Goal: Task Accomplishment & Management: Use online tool/utility

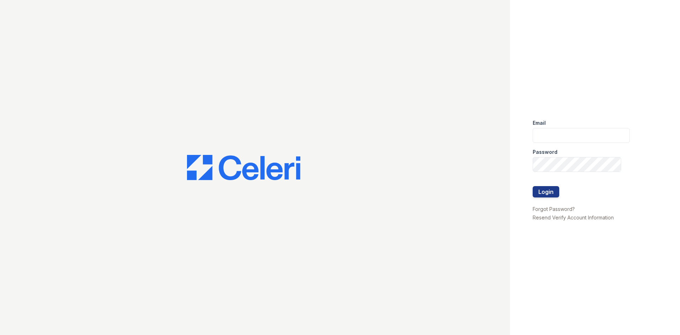
click at [589, 127] on div "Email" at bounding box center [581, 121] width 97 height 14
click at [585, 136] on input "email" at bounding box center [581, 135] width 97 height 15
type input "barharbor1@cafmanagement.com"
click at [471, 157] on div "Email barharbor1@cafmanagement.com Password Login Forgot Password? Resend Verif…" at bounding box center [340, 167] width 680 height 335
click at [533, 186] on button "Login" at bounding box center [546, 191] width 27 height 11
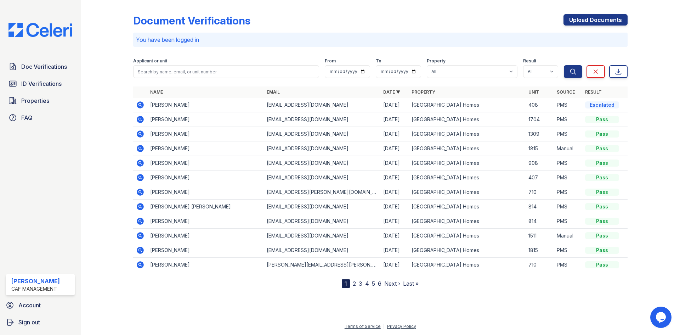
click at [169, 106] on td "Elysha Watkins" at bounding box center [205, 105] width 117 height 15
click at [137, 104] on icon at bounding box center [140, 105] width 9 height 9
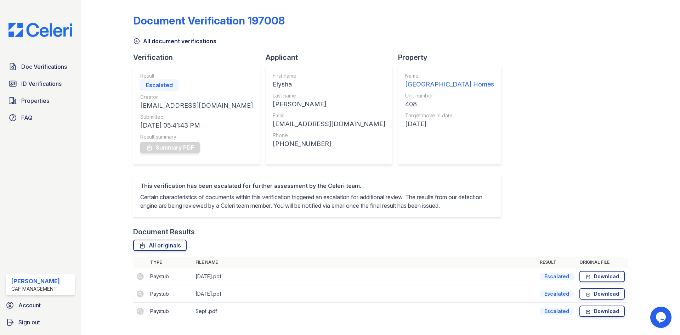
scroll to position [25, 0]
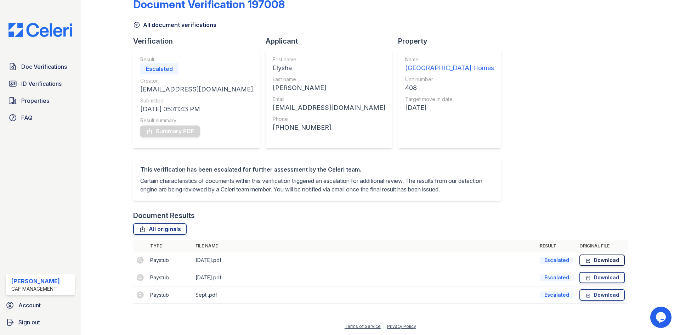
click at [586, 258] on icon at bounding box center [588, 260] width 6 height 7
drag, startPoint x: 226, startPoint y: 59, endPoint x: 269, endPoint y: 60, distance: 42.5
click at [273, 63] on div "Elysha" at bounding box center [329, 68] width 113 height 10
copy div "Elysha"
click at [172, 124] on div "Summary PDF" at bounding box center [196, 131] width 113 height 14
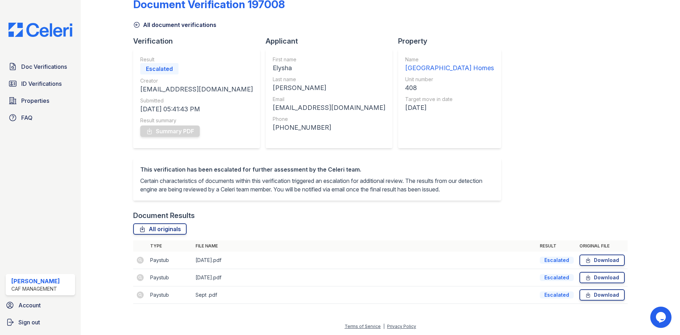
click at [172, 124] on div "Summary PDF" at bounding box center [196, 131] width 113 height 14
click at [167, 65] on div "Escalated" at bounding box center [159, 68] width 38 height 11
drag, startPoint x: 228, startPoint y: 81, endPoint x: 265, endPoint y: 77, distance: 36.8
click at [273, 83] on div "Watkins" at bounding box center [329, 88] width 113 height 10
copy div "Watkins"
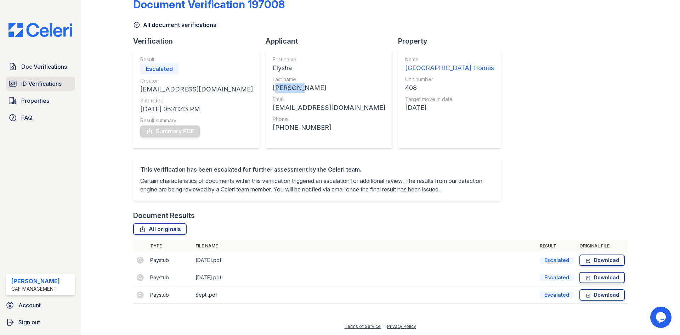
click at [40, 83] on span "ID Verifications" at bounding box center [41, 83] width 40 height 9
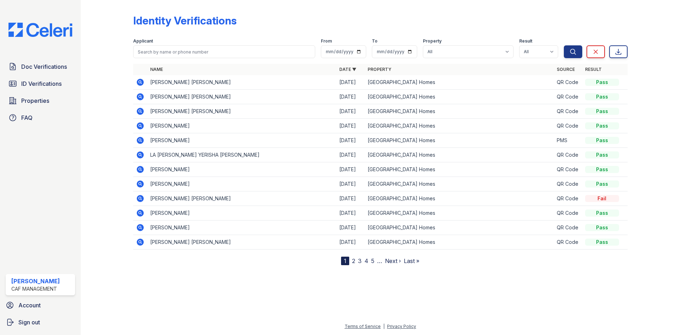
click at [137, 81] on icon at bounding box center [140, 82] width 7 height 7
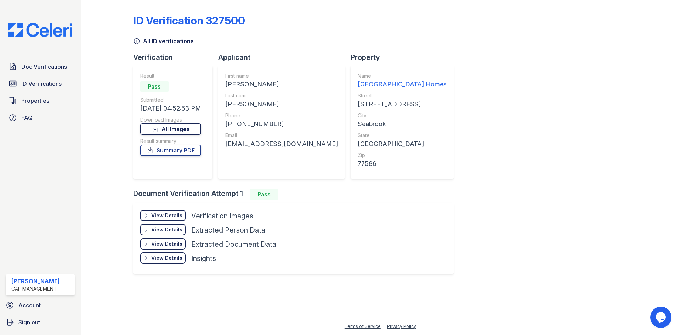
click at [180, 129] on link "All Images" at bounding box center [170, 128] width 61 height 11
drag, startPoint x: 247, startPoint y: 84, endPoint x: 284, endPoint y: 86, distance: 36.2
click at [284, 86] on div "First name [PERSON_NAME] Last name [PERSON_NAME] Phone [PHONE_NUMBER] Email [EM…" at bounding box center [281, 121] width 127 height 113
copy div "SHOWERS"
click at [264, 99] on div "[PERSON_NAME]" at bounding box center [281, 104] width 113 height 10
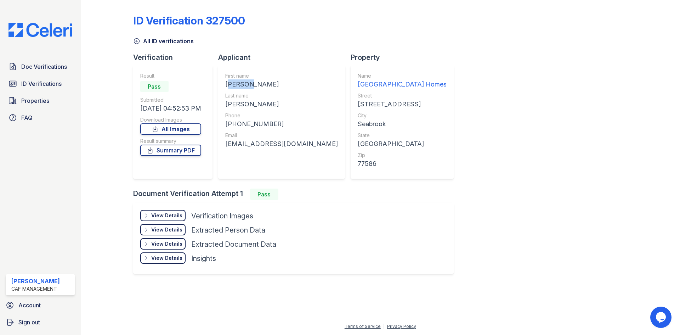
drag, startPoint x: 227, startPoint y: 80, endPoint x: 248, endPoint y: 82, distance: 21.4
click at [248, 82] on div "First name [PERSON_NAME] Last name [PERSON_NAME] Phone [PHONE_NUMBER] Email [EM…" at bounding box center [281, 121] width 127 height 113
copy div "[PERSON_NAME]"
drag, startPoint x: 228, startPoint y: 104, endPoint x: 258, endPoint y: 103, distance: 30.8
click at [258, 103] on div "First name [PERSON_NAME] Last name [PERSON_NAME] Phone [PHONE_NUMBER] Email [EM…" at bounding box center [281, 121] width 127 height 113
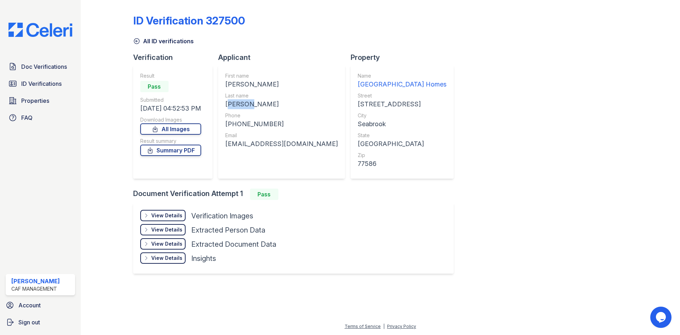
copy div "[PERSON_NAME]"
drag, startPoint x: 235, startPoint y: 123, endPoint x: 296, endPoint y: 128, distance: 61.8
click at [296, 128] on div "First name [PERSON_NAME] Last name [PERSON_NAME] Phone [PHONE_NUMBER] Email [EM…" at bounding box center [281, 121] width 127 height 113
copy div "7137050172"
drag, startPoint x: 227, startPoint y: 143, endPoint x: 286, endPoint y: 148, distance: 59.1
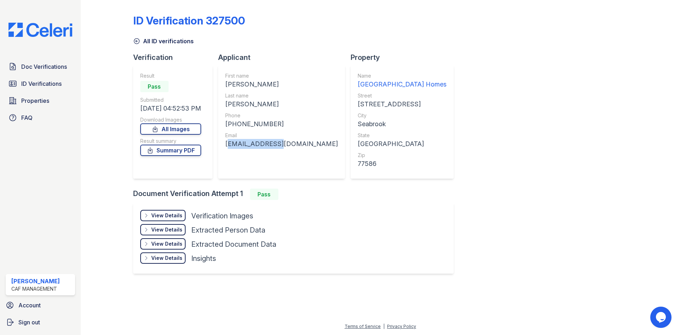
click at [286, 148] on div "First name [PERSON_NAME] Last name [PERSON_NAME] Phone [PHONE_NUMBER] Email [EM…" at bounding box center [281, 121] width 127 height 113
copy div "[EMAIL_ADDRESS][DOMAIN_NAME]"
